Goal: Task Accomplishment & Management: Manage account settings

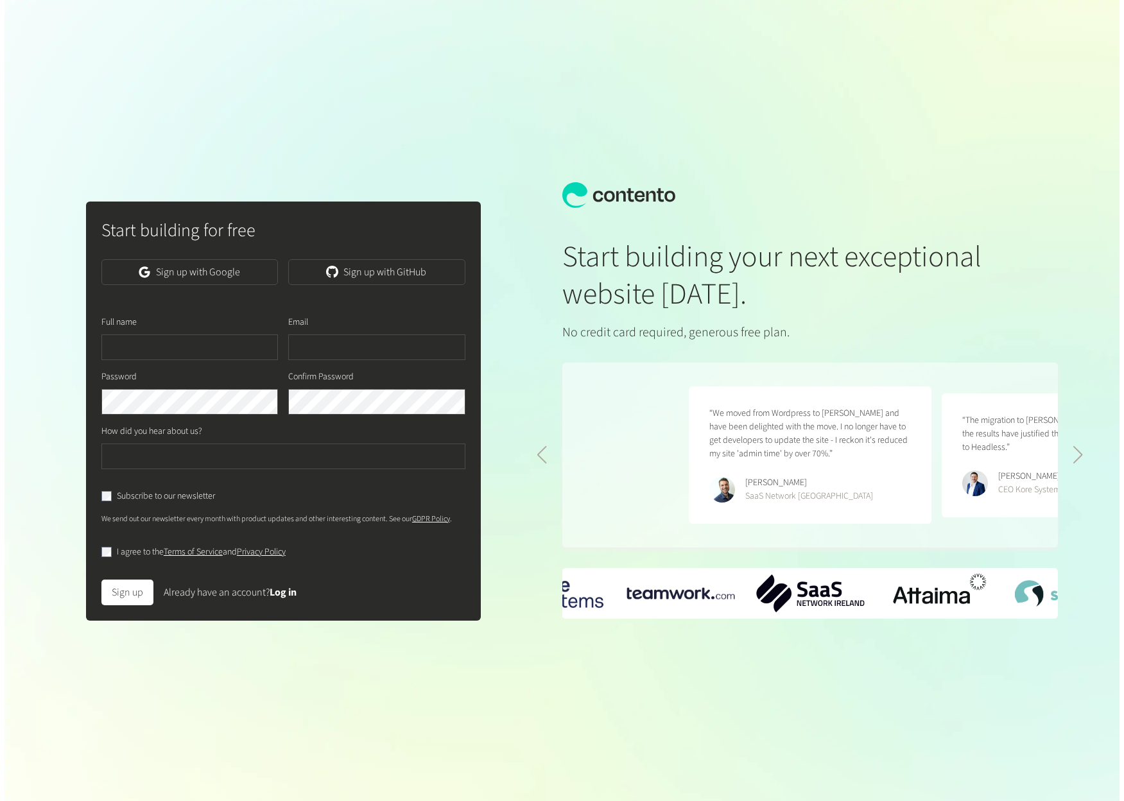
scroll to position [0, 507]
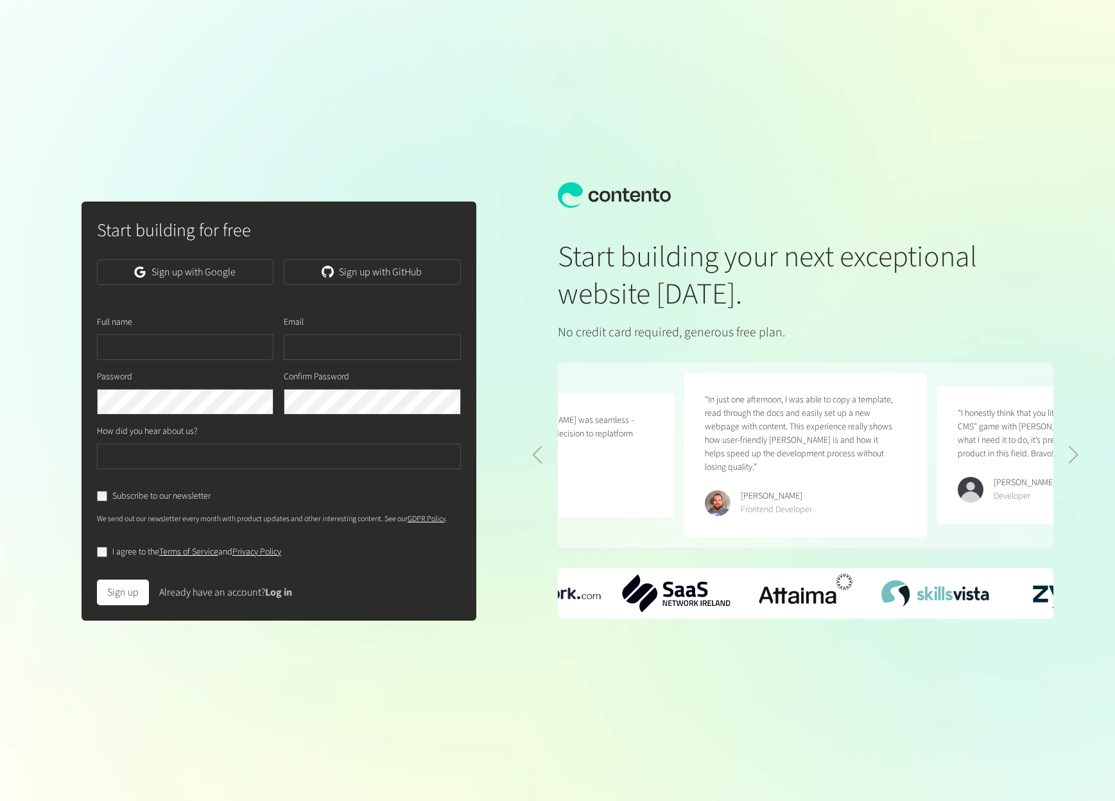
click at [283, 595] on link "Log in" at bounding box center [278, 593] width 27 height 14
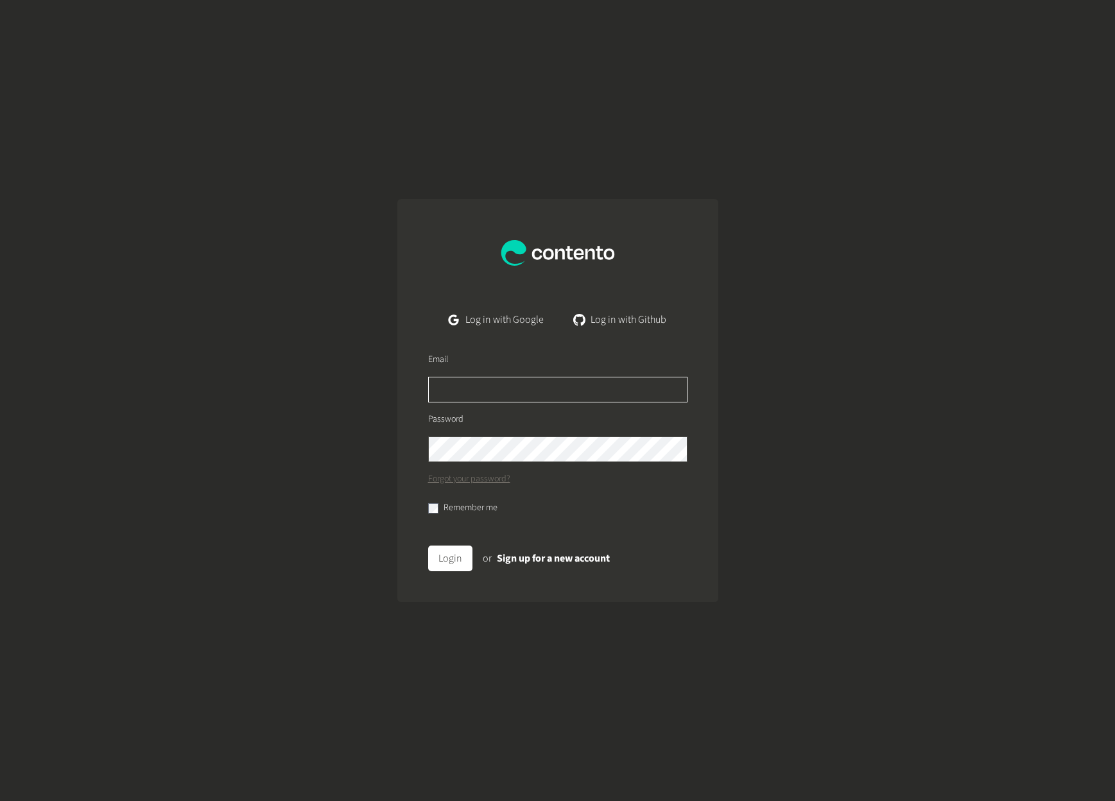
click at [537, 386] on input "text" at bounding box center [557, 390] width 259 height 26
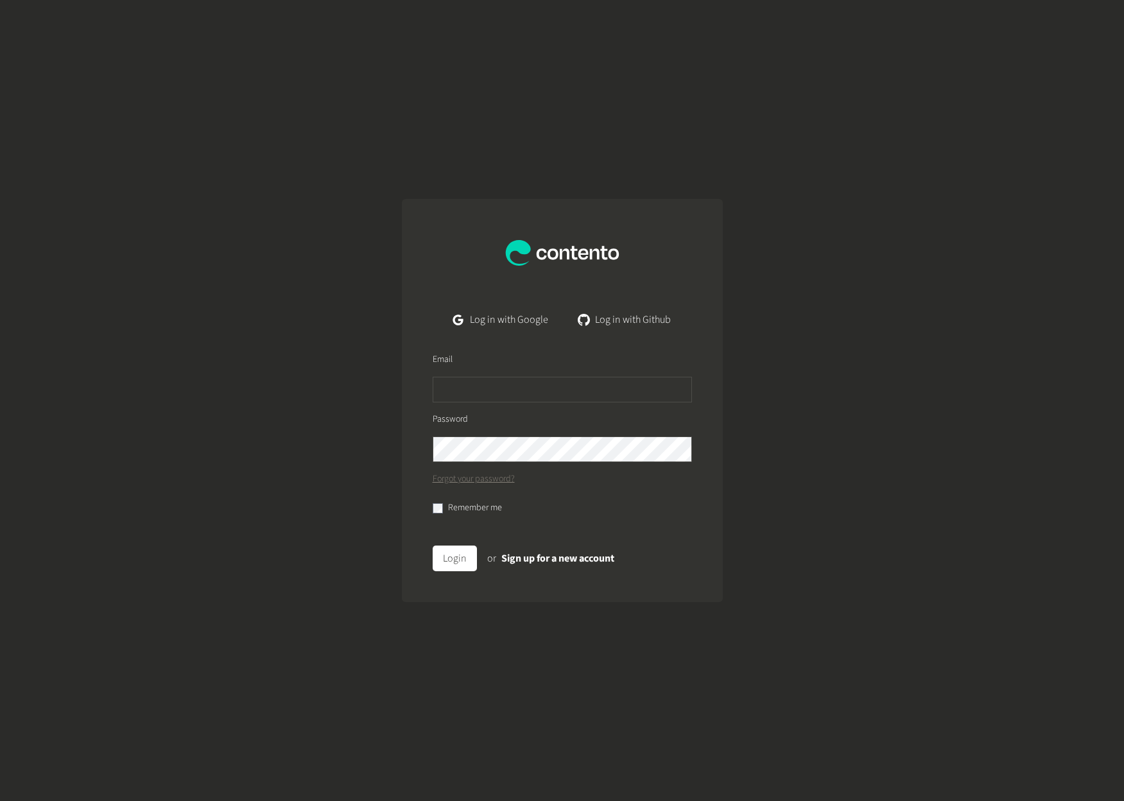
click at [483, 48] on div "Log in with Google Log in with Github Email Password Forgot your password? Reme…" at bounding box center [562, 400] width 1124 height 801
